Goal: Download file/media

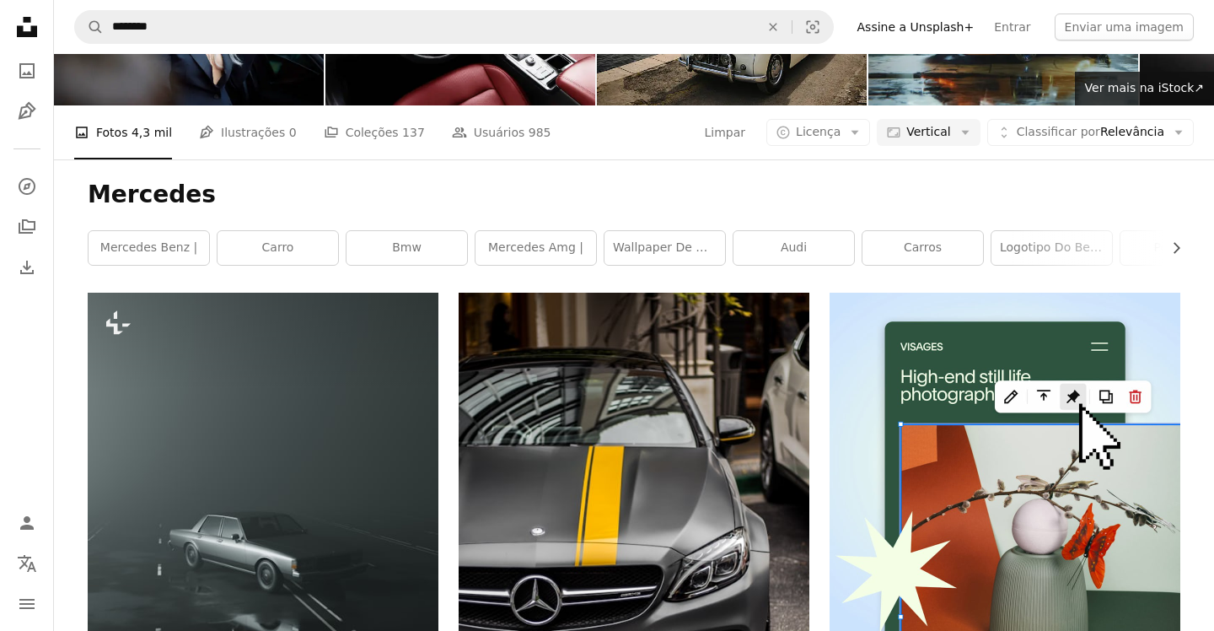
scroll to position [130, 0]
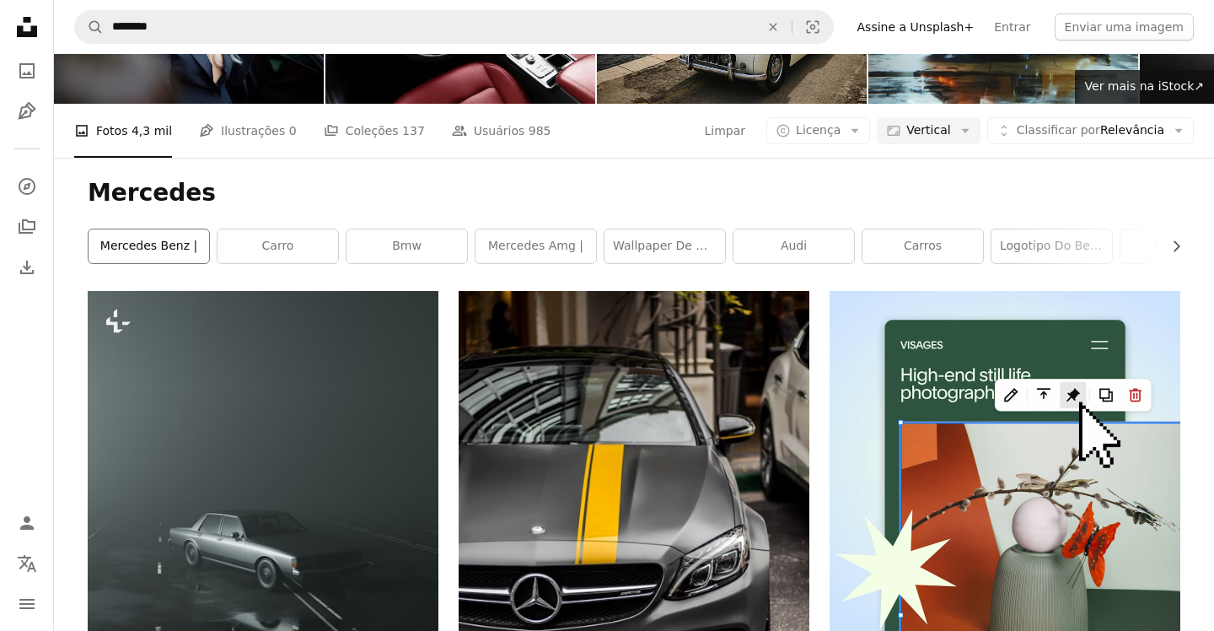
click at [115, 242] on link "mercedes benz |" at bounding box center [149, 246] width 121 height 34
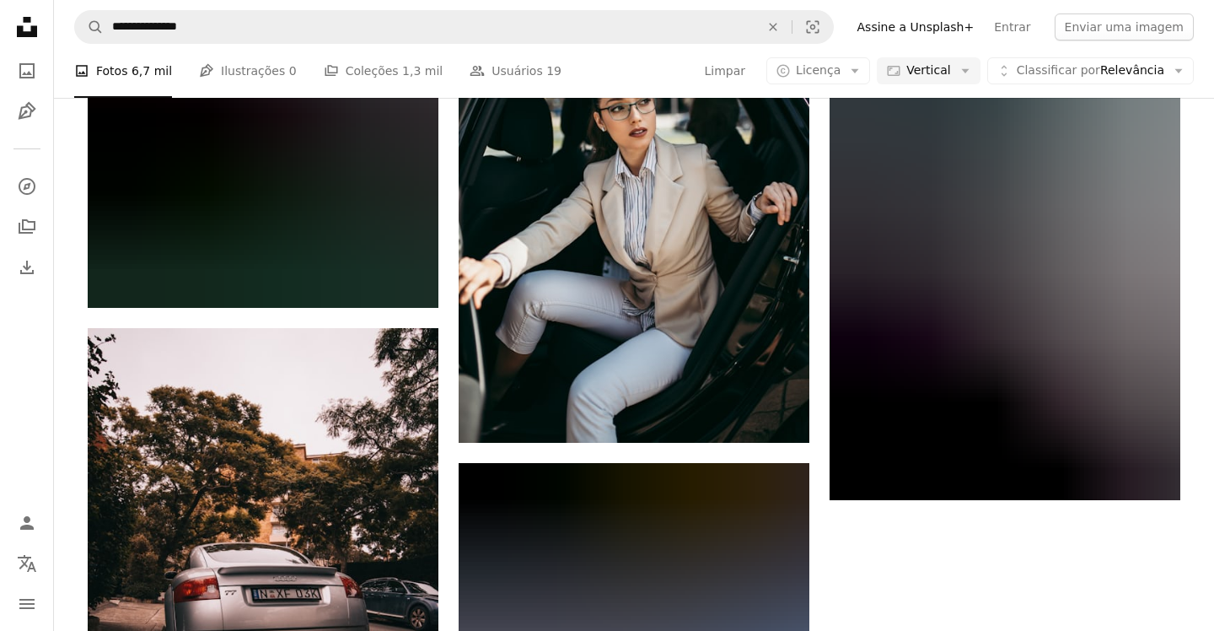
scroll to position [3479, 0]
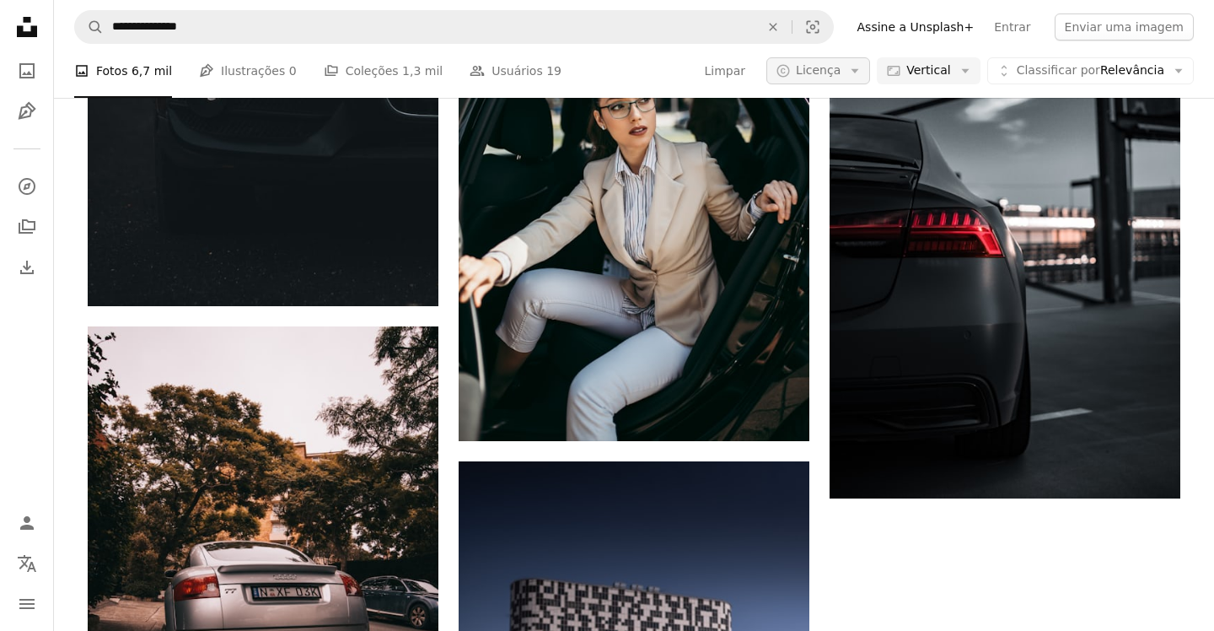
click at [805, 69] on span "Licença" at bounding box center [818, 69] width 45 height 13
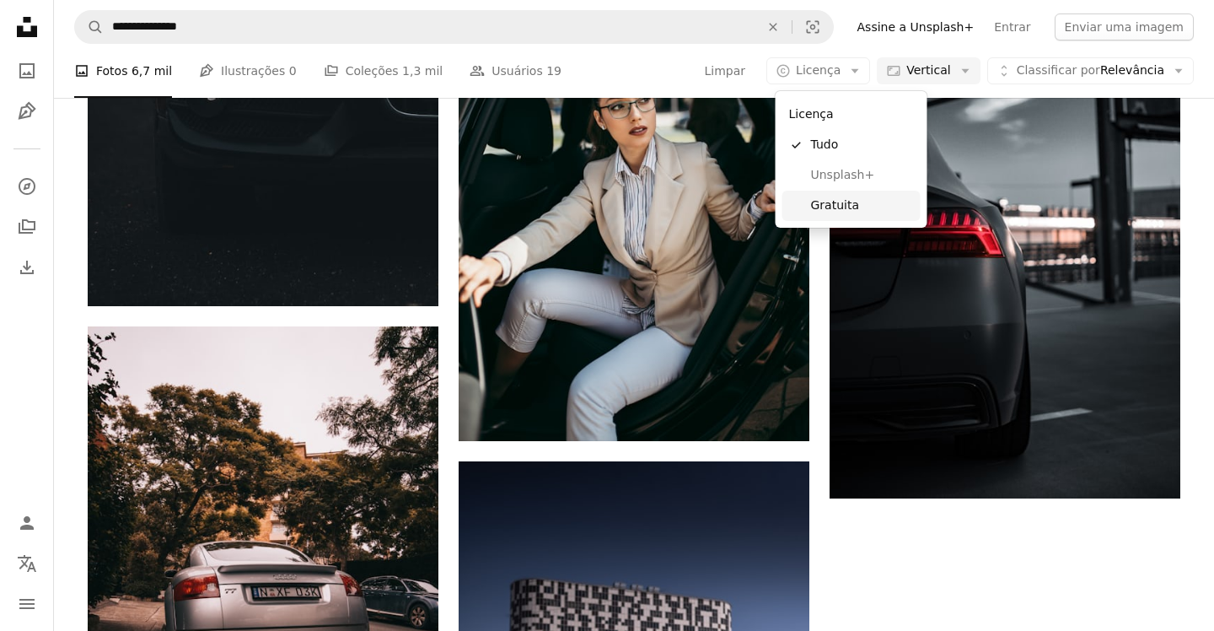
click at [827, 201] on span "Gratuita" at bounding box center [862, 205] width 103 height 17
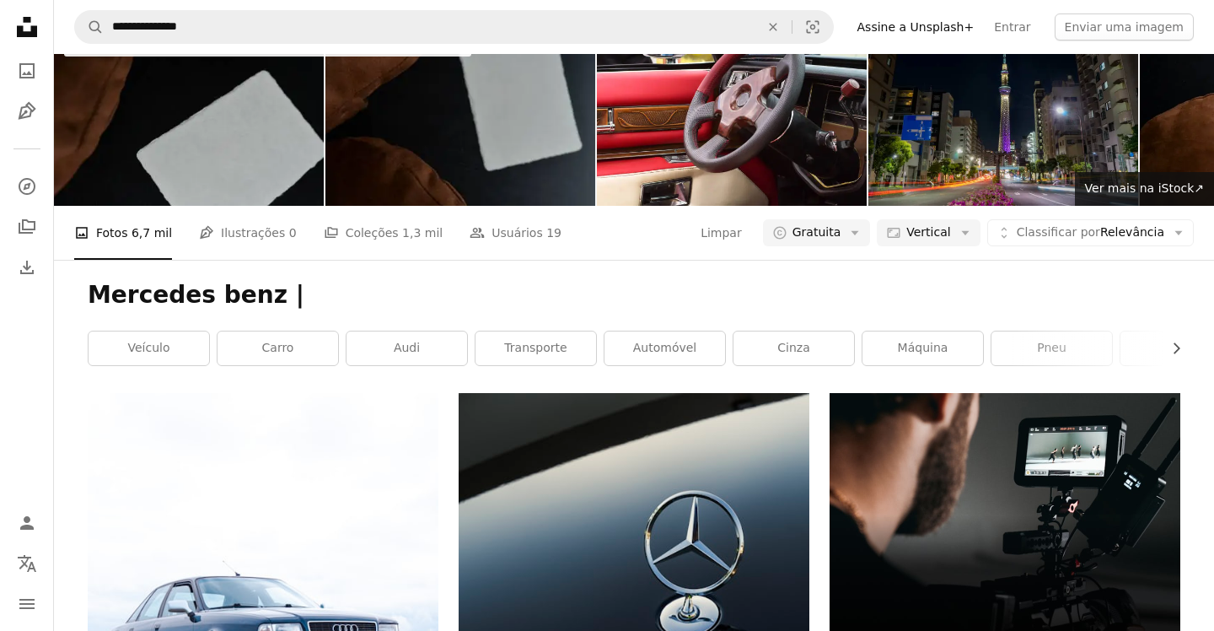
scroll to position [25, 0]
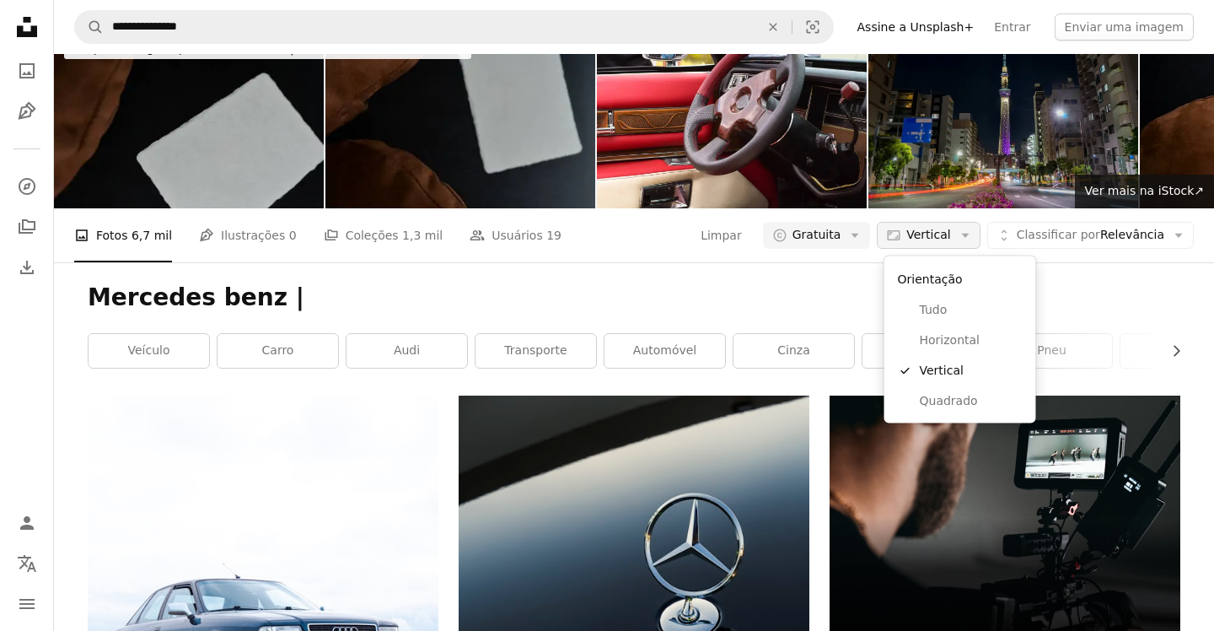
click at [927, 233] on span "Vertical" at bounding box center [928, 235] width 44 height 17
click at [948, 334] on span "Horizontal" at bounding box center [971, 339] width 103 height 17
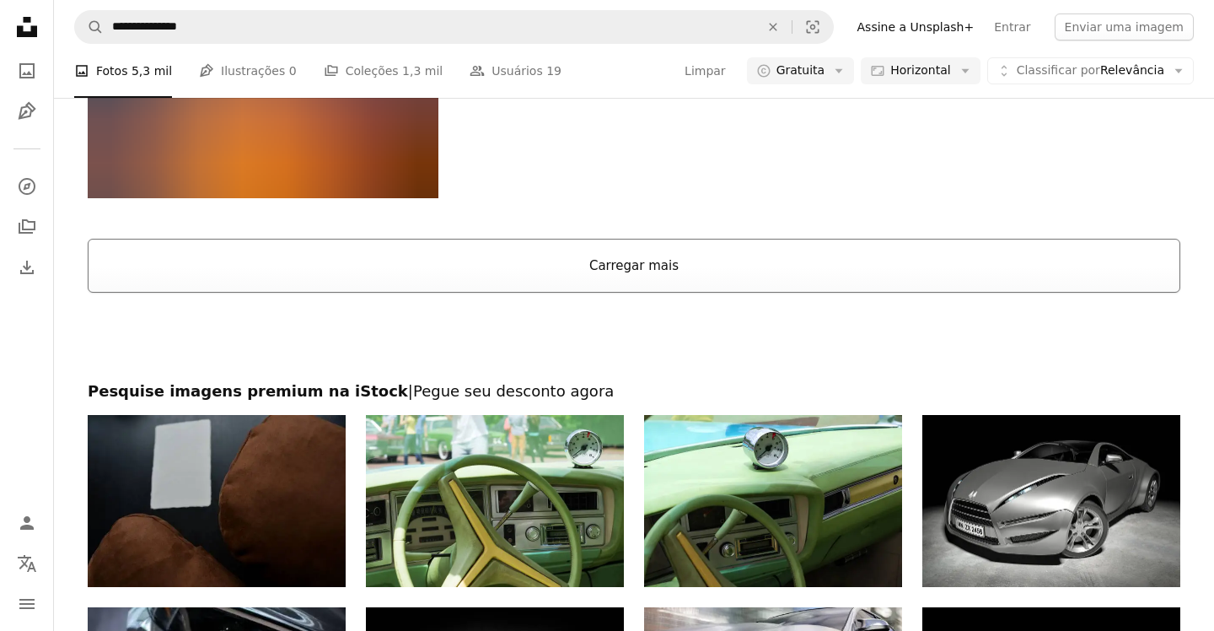
scroll to position [2213, 0]
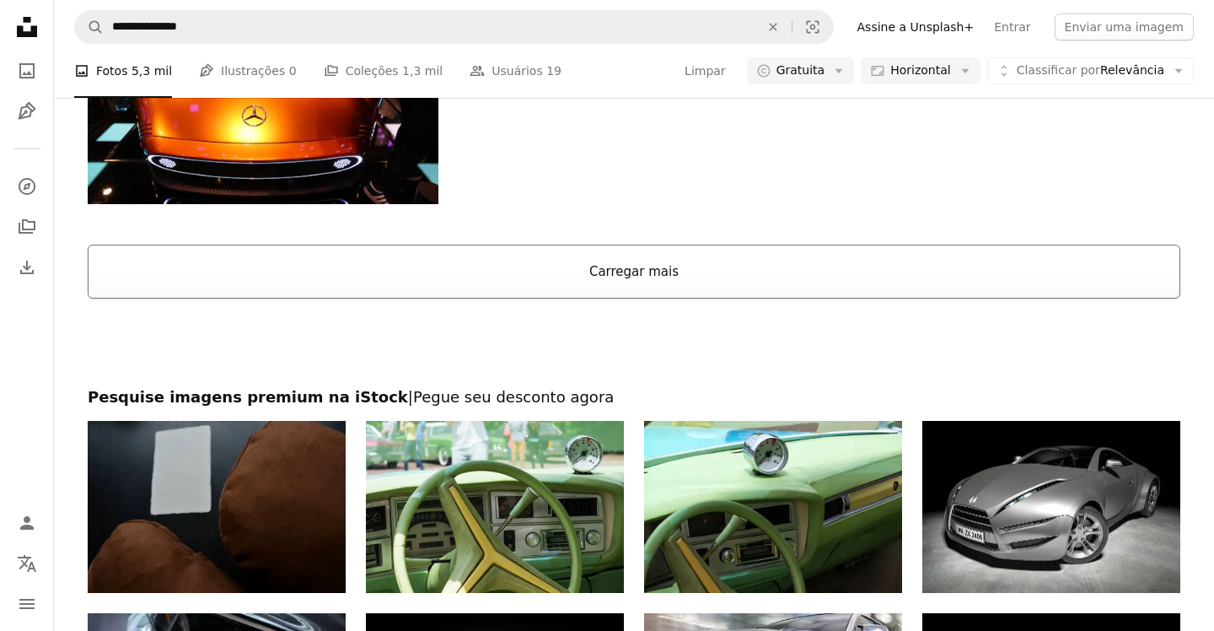
click at [740, 276] on button "Carregar mais" at bounding box center [634, 271] width 1093 height 54
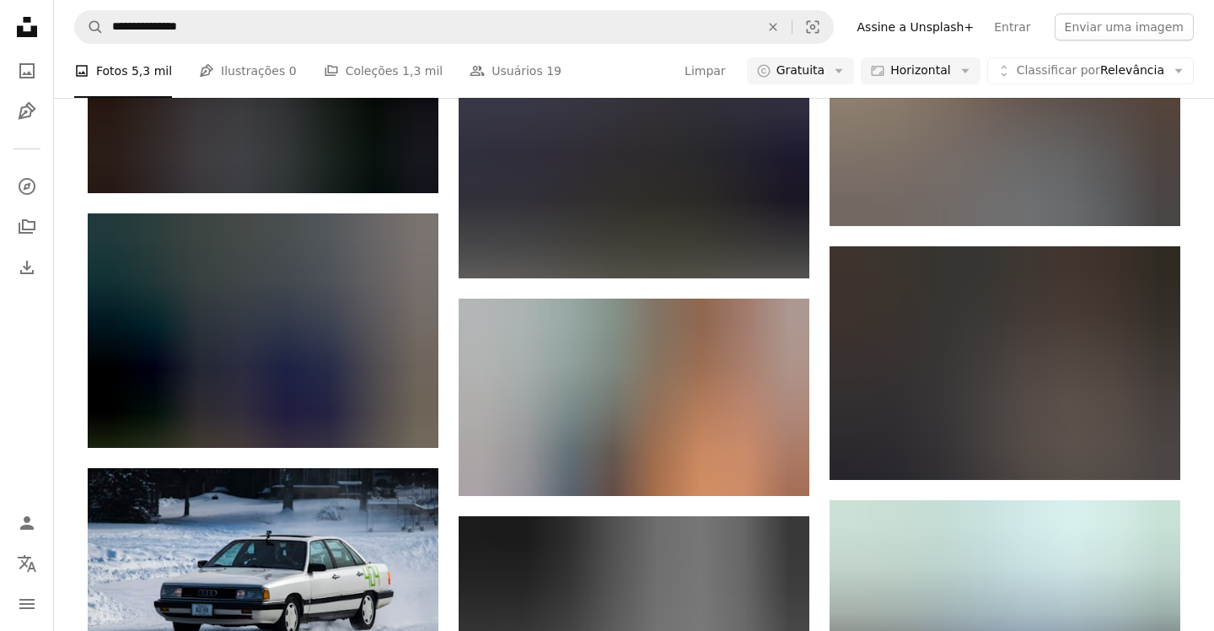
scroll to position [12348, 0]
